Goal: Navigation & Orientation: Find specific page/section

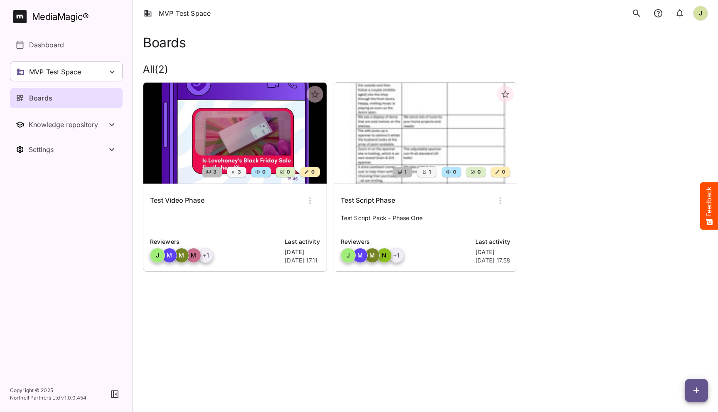
scroll to position [11, 0]
click at [258, 47] on div "Boards" at bounding box center [425, 42] width 565 height 15
click at [84, 76] on div "MVP Test Space" at bounding box center [66, 72] width 113 height 20
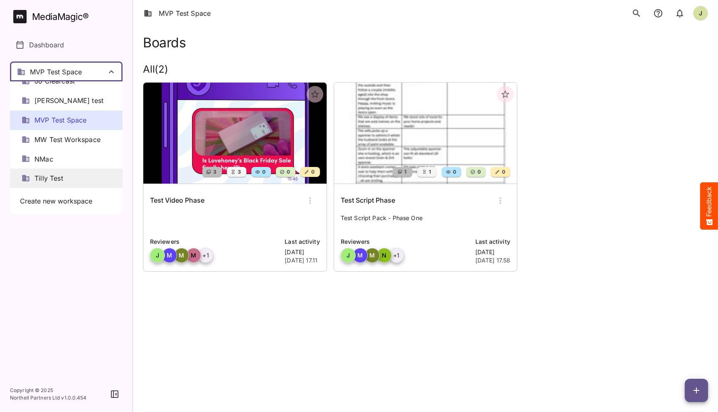
click at [52, 169] on div "Tilly Test" at bounding box center [66, 179] width 113 height 20
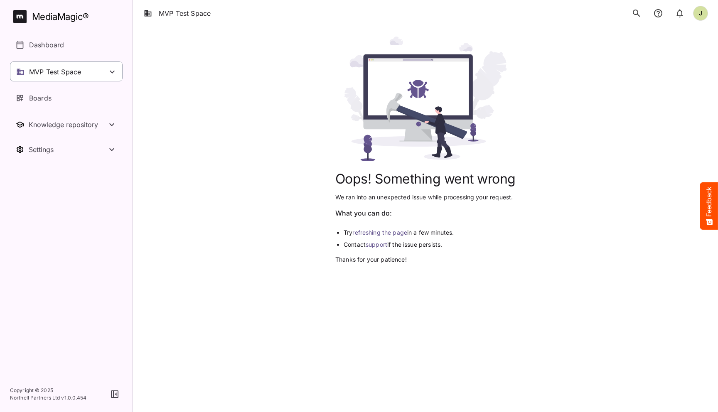
click at [87, 69] on div "MVP Test Space" at bounding box center [66, 72] width 113 height 20
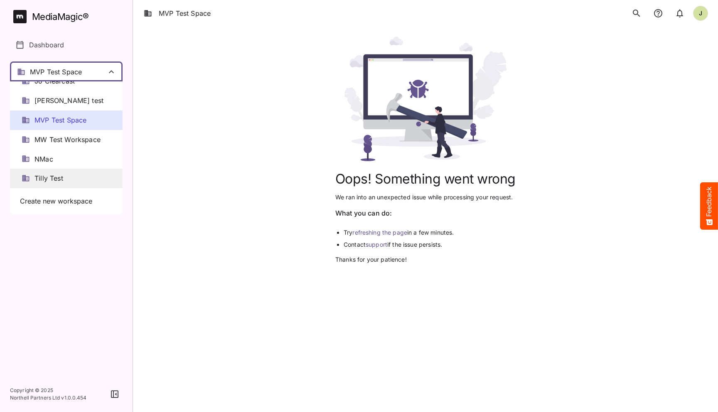
click at [56, 169] on div "Tilly Test" at bounding box center [66, 179] width 113 height 20
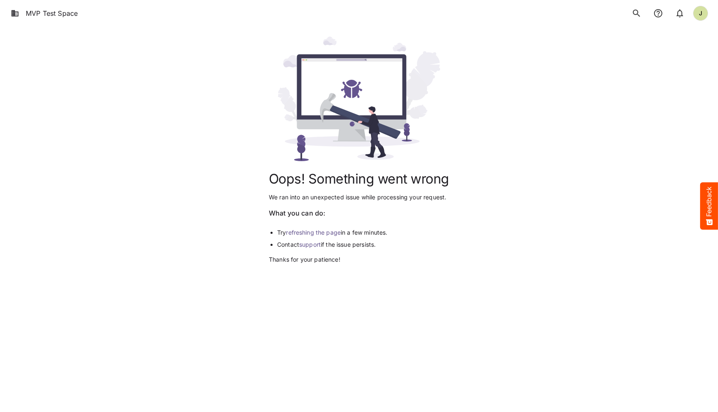
click at [265, 170] on div "Oops! Something went wrong We ran into an unexpected issue while processing you…" at bounding box center [359, 150] width 698 height 247
click at [326, 230] on link "refreshing the page" at bounding box center [313, 232] width 55 height 7
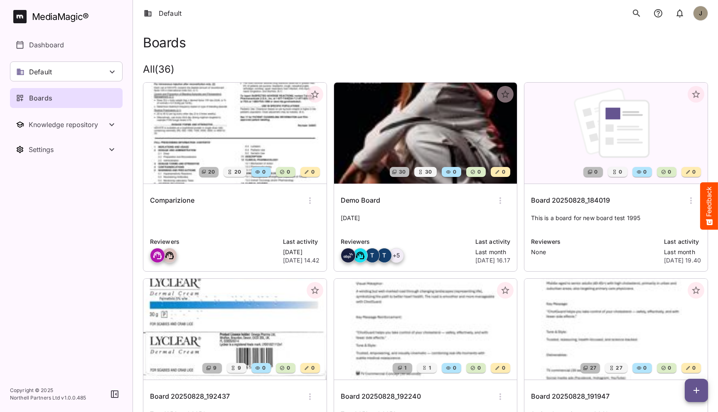
click at [507, 64] on h2 "All ( 36 )" at bounding box center [425, 70] width 565 height 12
click at [256, 36] on div "Boards" at bounding box center [425, 42] width 565 height 15
